Goal: Transaction & Acquisition: Purchase product/service

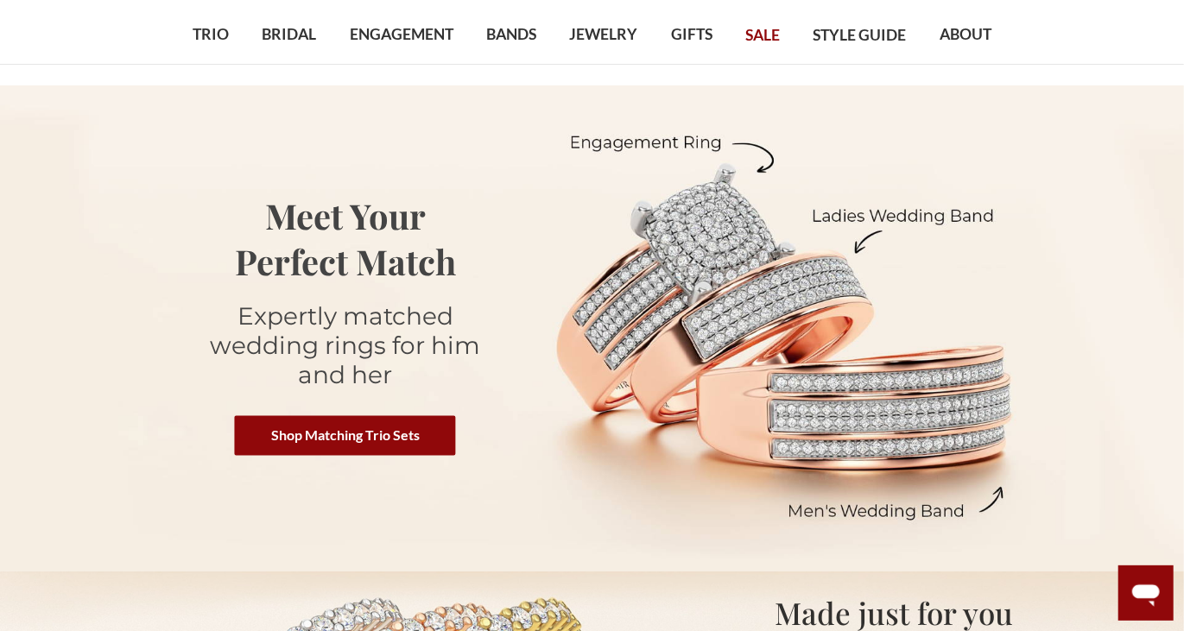
scroll to position [97, 0]
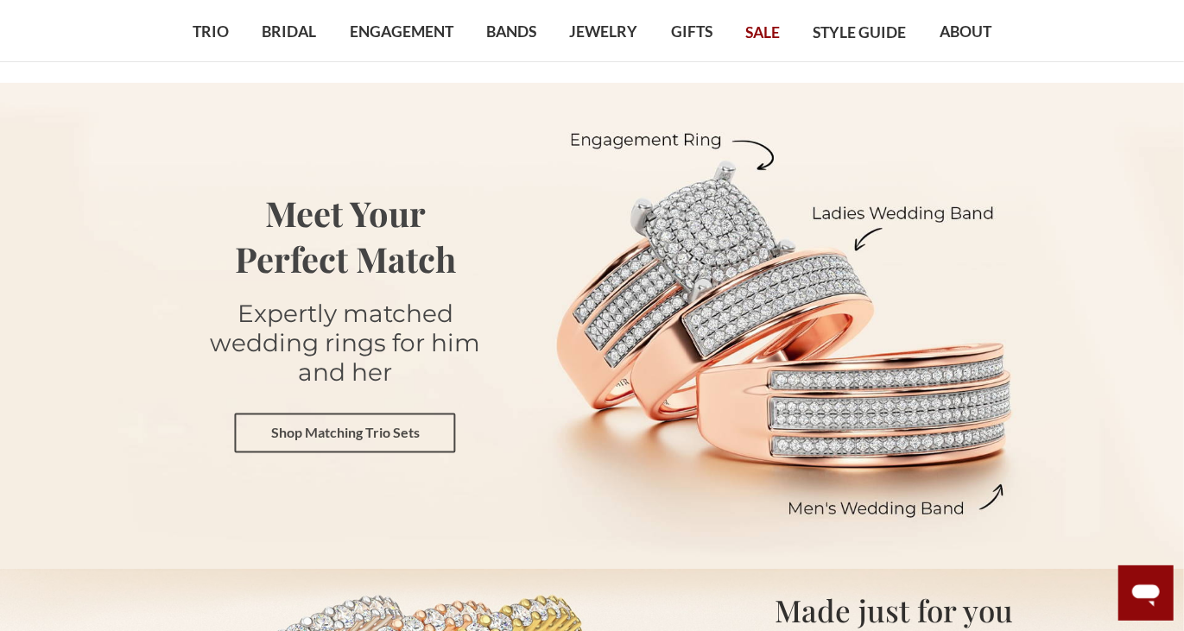
click at [338, 428] on link "Shop Matching Trio Sets" at bounding box center [345, 433] width 221 height 40
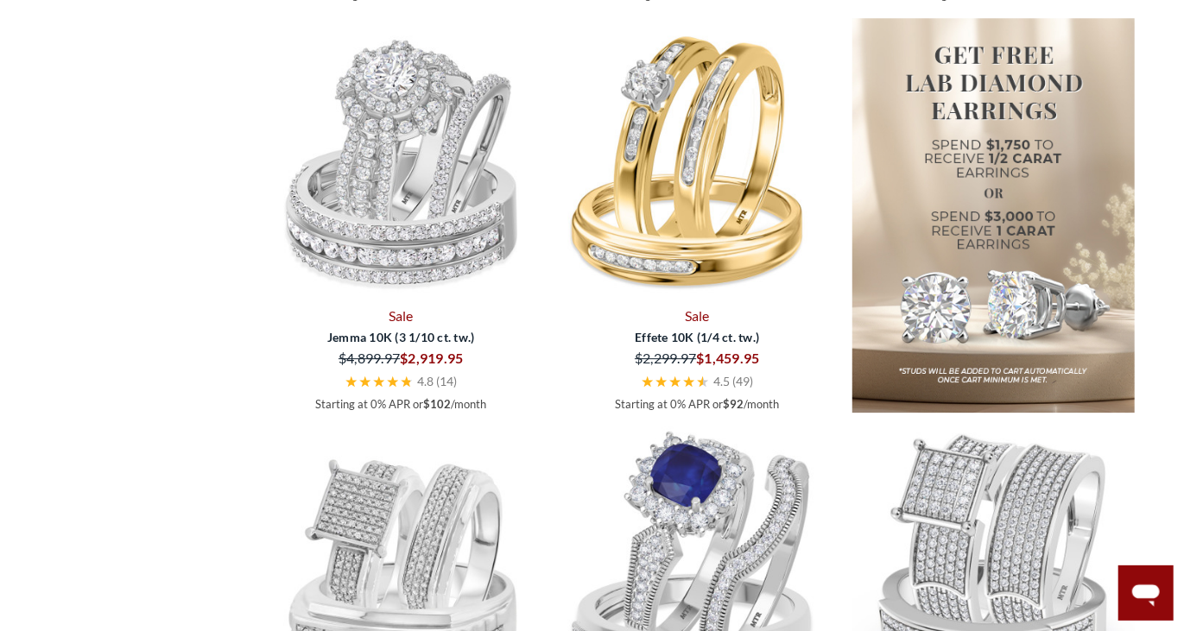
scroll to position [2736, 0]
